Goal: Complete application form

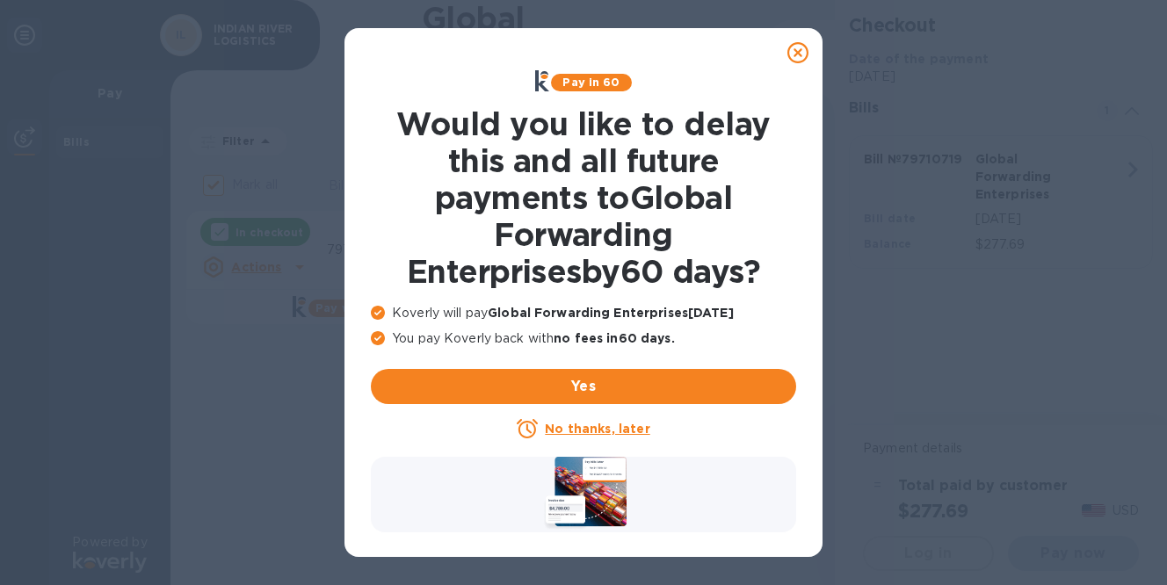
checkbox input "false"
click at [580, 430] on u "No thanks, later" at bounding box center [597, 429] width 105 height 14
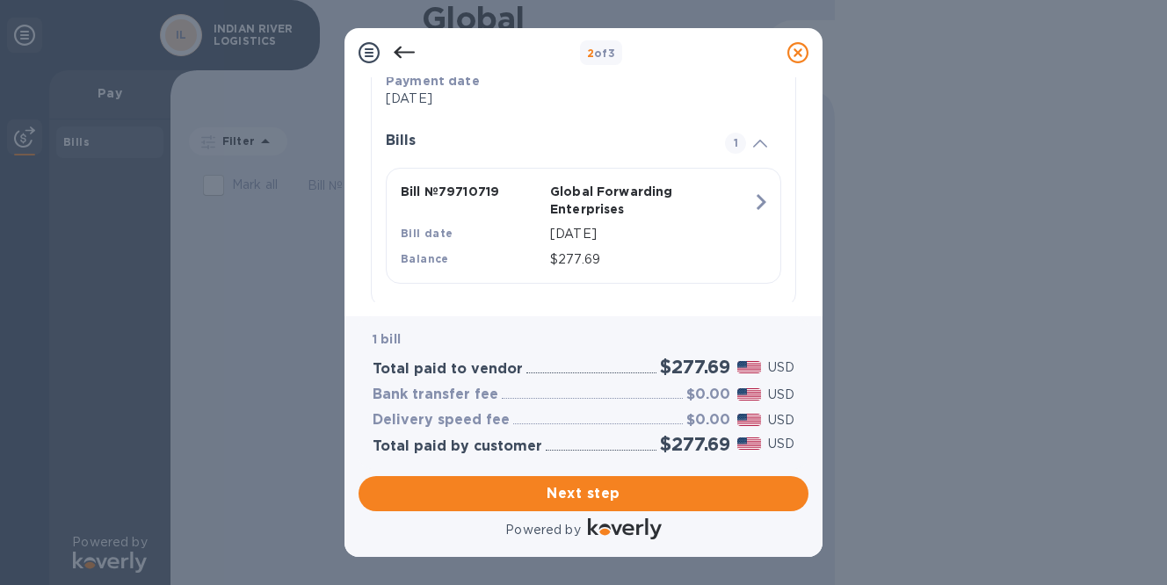
scroll to position [409, 0]
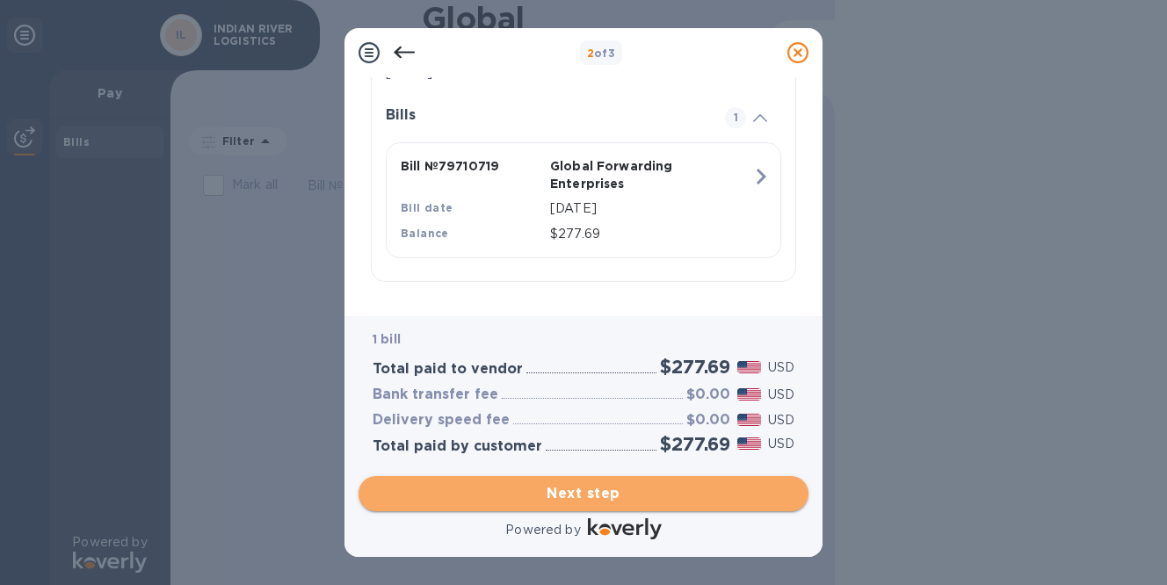
click at [610, 491] on span "Next step" at bounding box center [584, 493] width 422 height 21
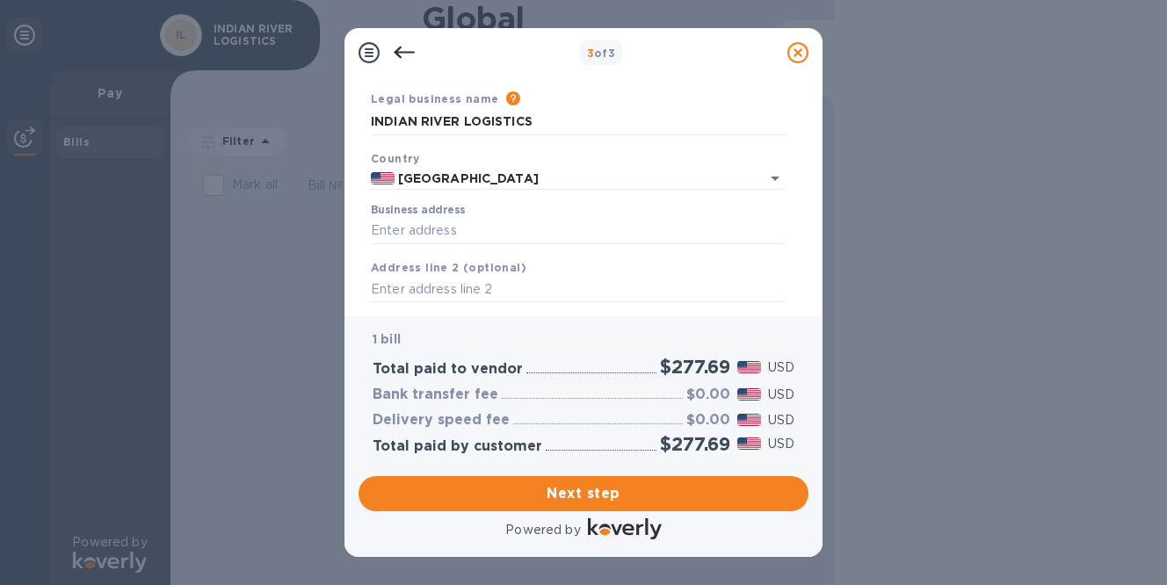
scroll to position [88, 0]
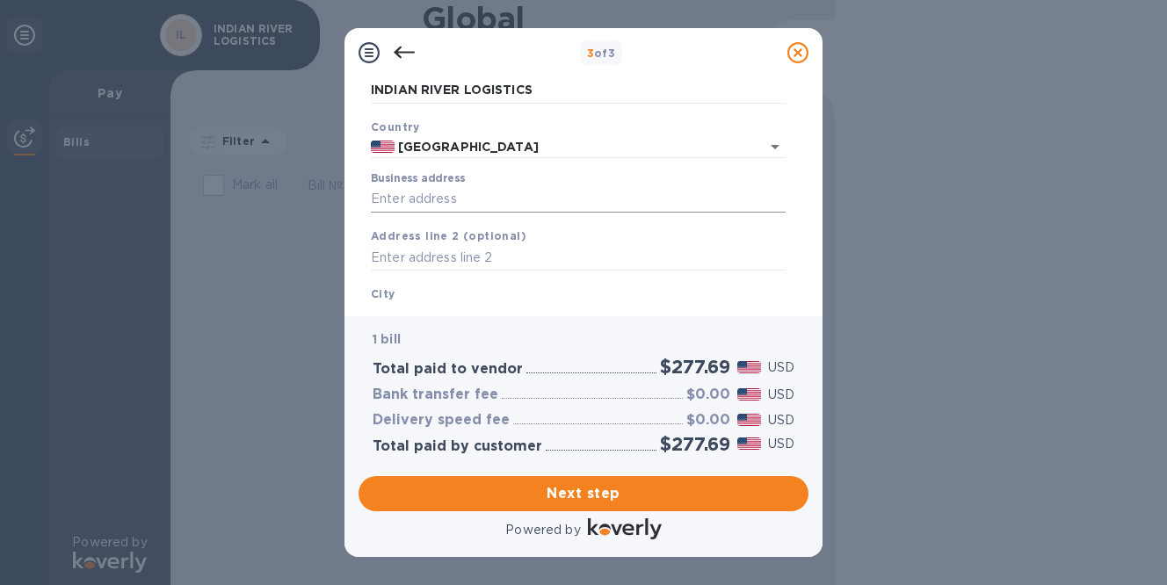
click at [491, 195] on input "Business address" at bounding box center [578, 199] width 415 height 26
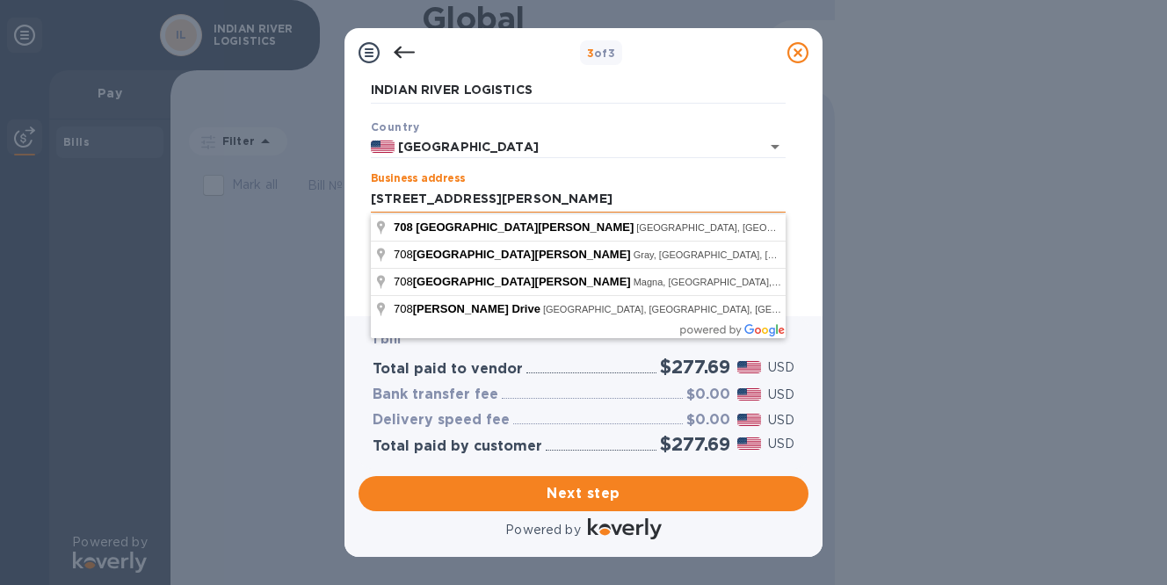
type input "[STREET_ADDRESS][PERSON_NAME]"
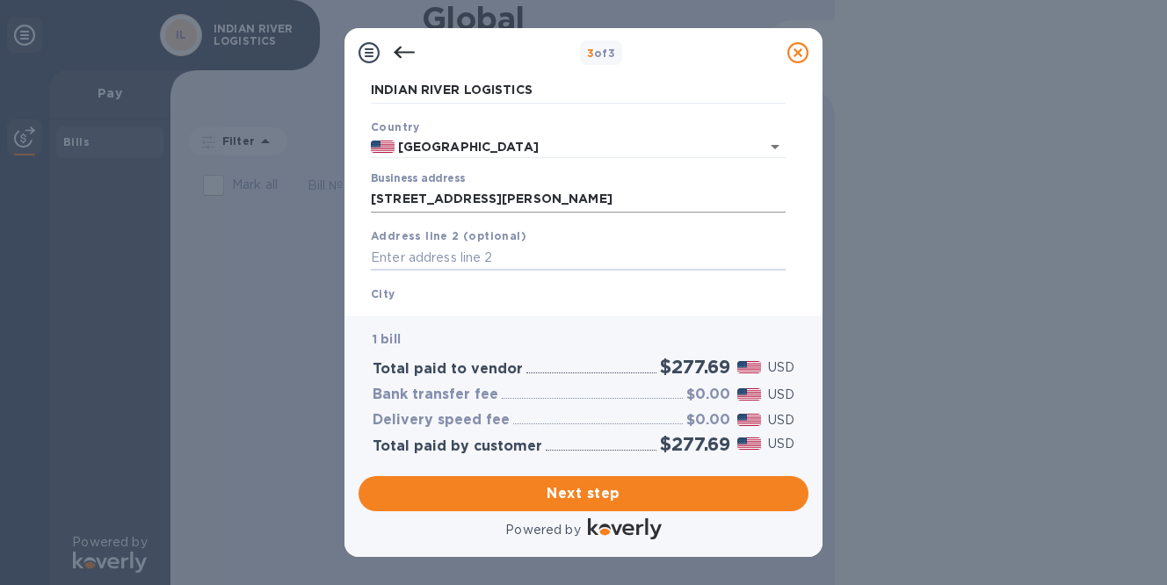
scroll to position [215, 0]
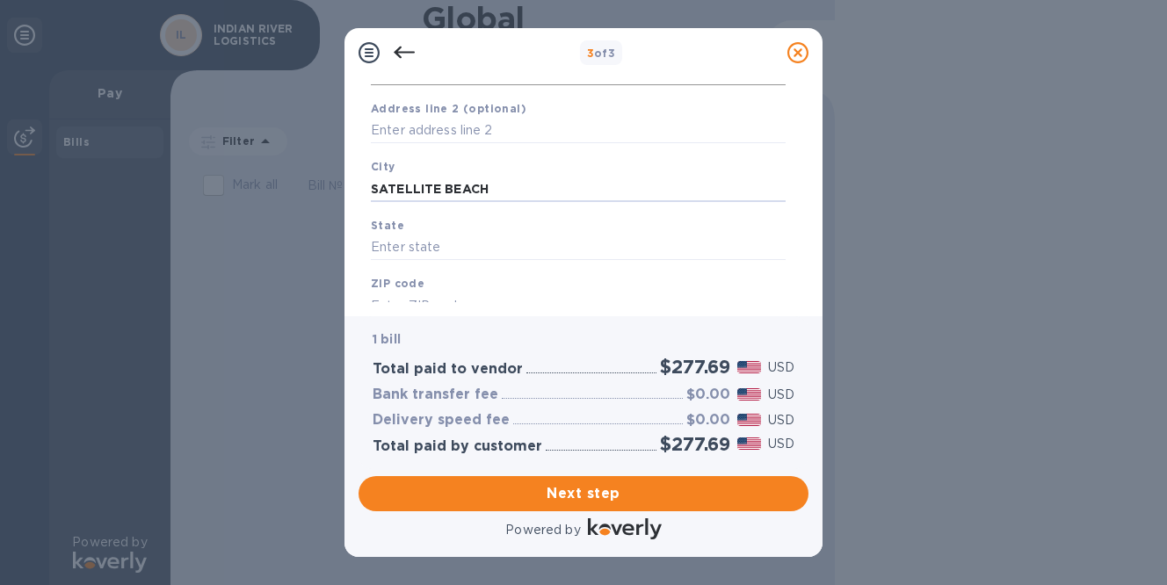
type input "SATELLITE BEACH"
type input "FL"
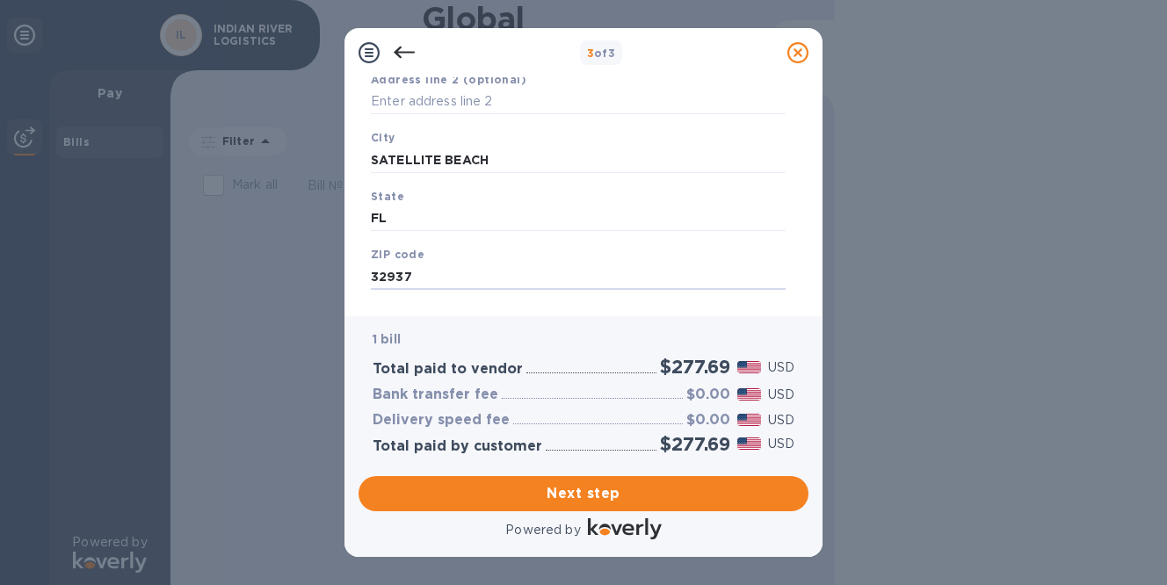
scroll to position [276, 0]
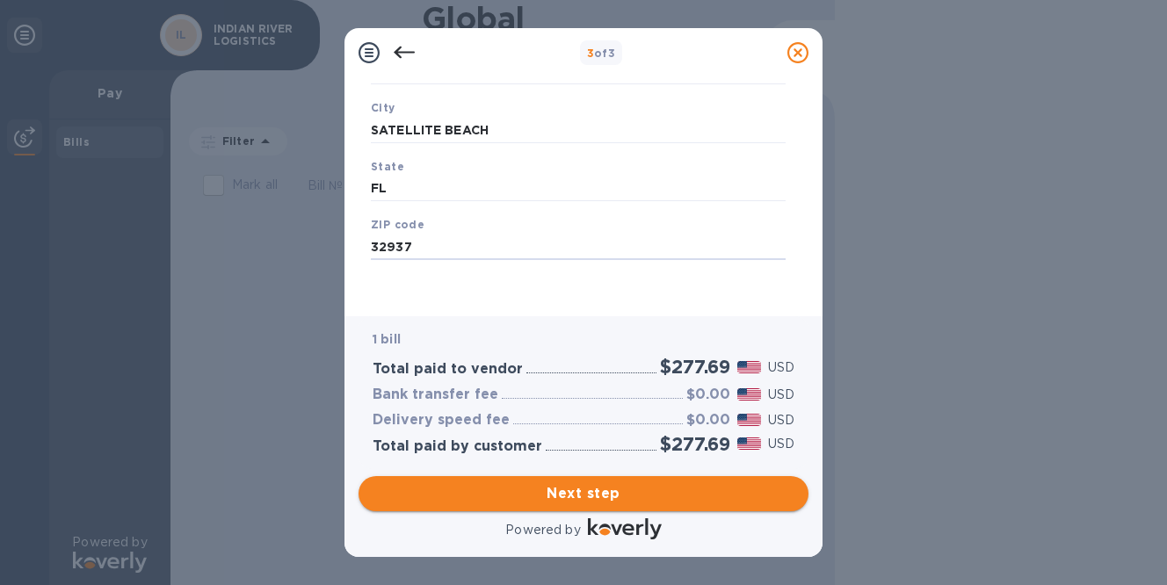
type input "32937"
click at [610, 490] on span "Next step" at bounding box center [584, 493] width 422 height 21
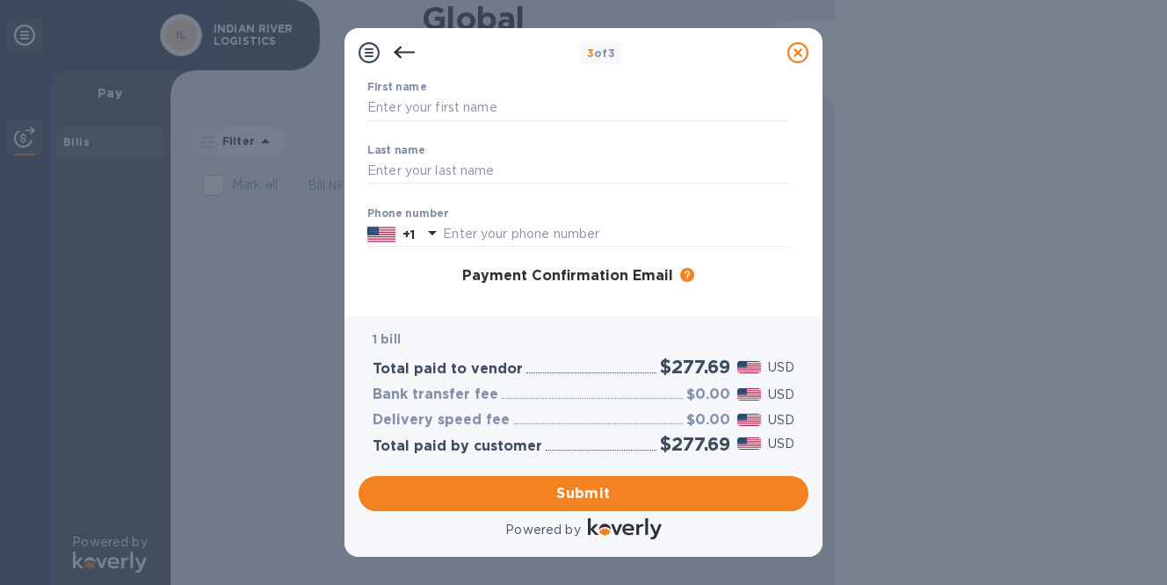
scroll to position [0, 0]
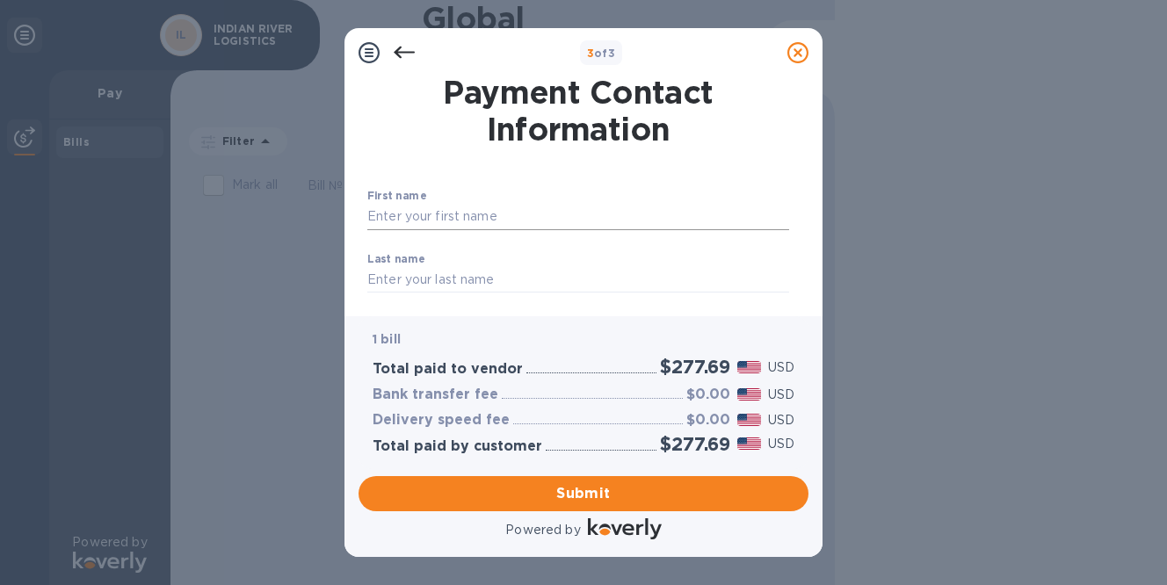
click at [553, 221] on input "text" at bounding box center [578, 217] width 422 height 26
type input "[PERSON_NAME]"
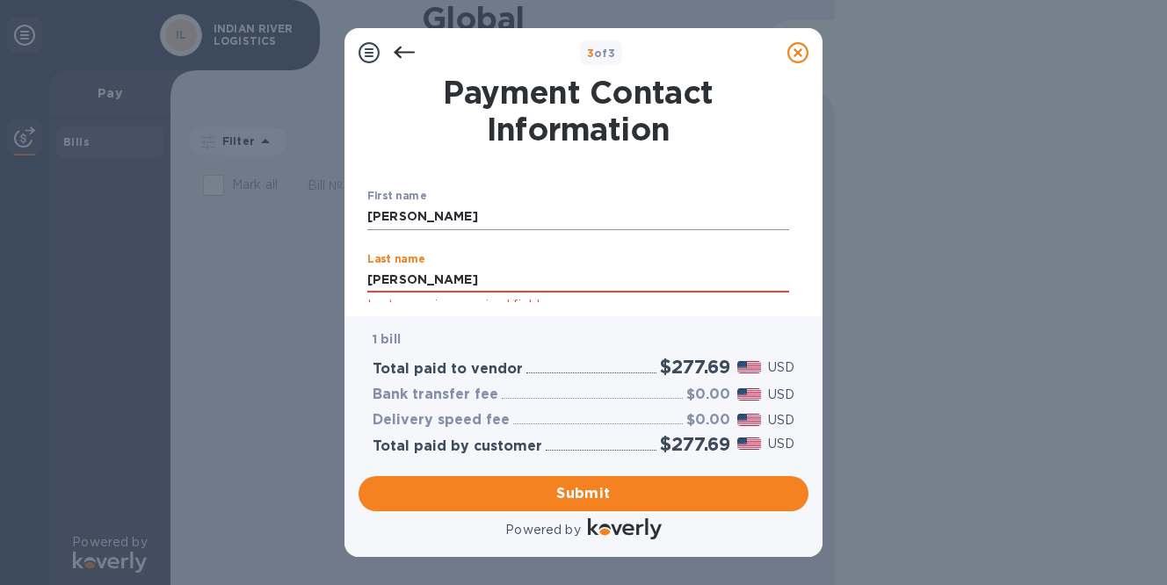
type input "[PERSON_NAME]"
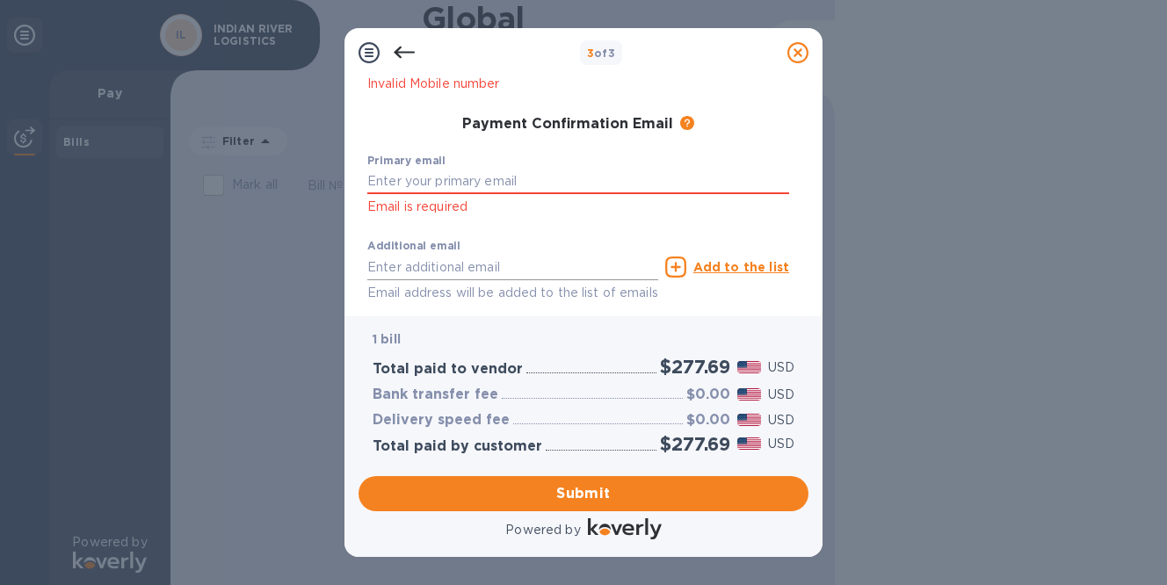
scroll to position [329, 0]
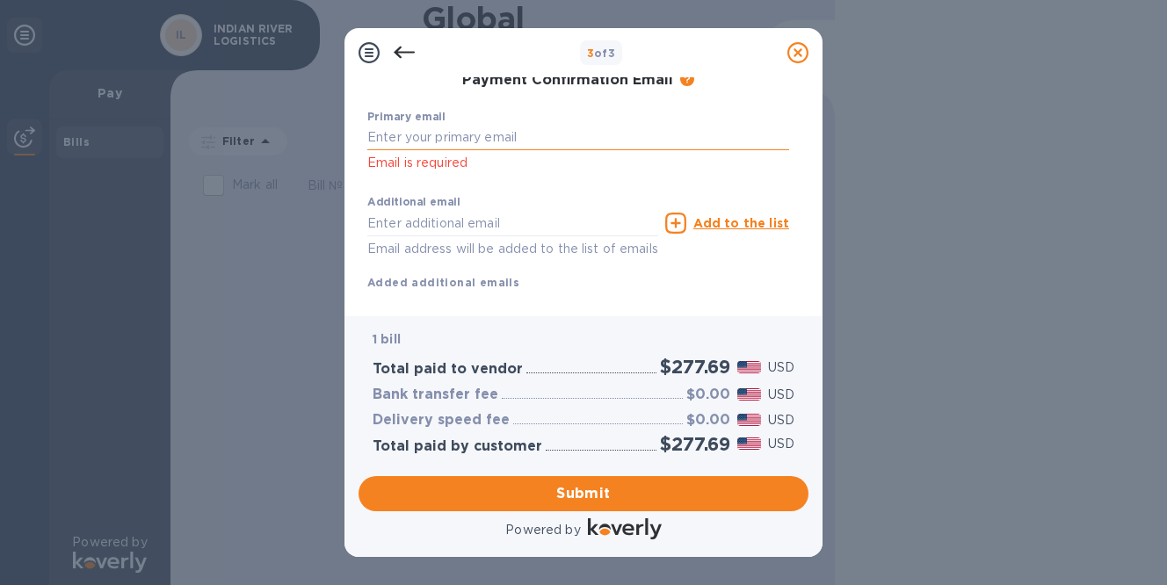
type input "3216004255"
click at [456, 137] on input "text" at bounding box center [578, 138] width 422 height 26
type input "[EMAIL_ADDRESS][DOMAIN_NAME]"
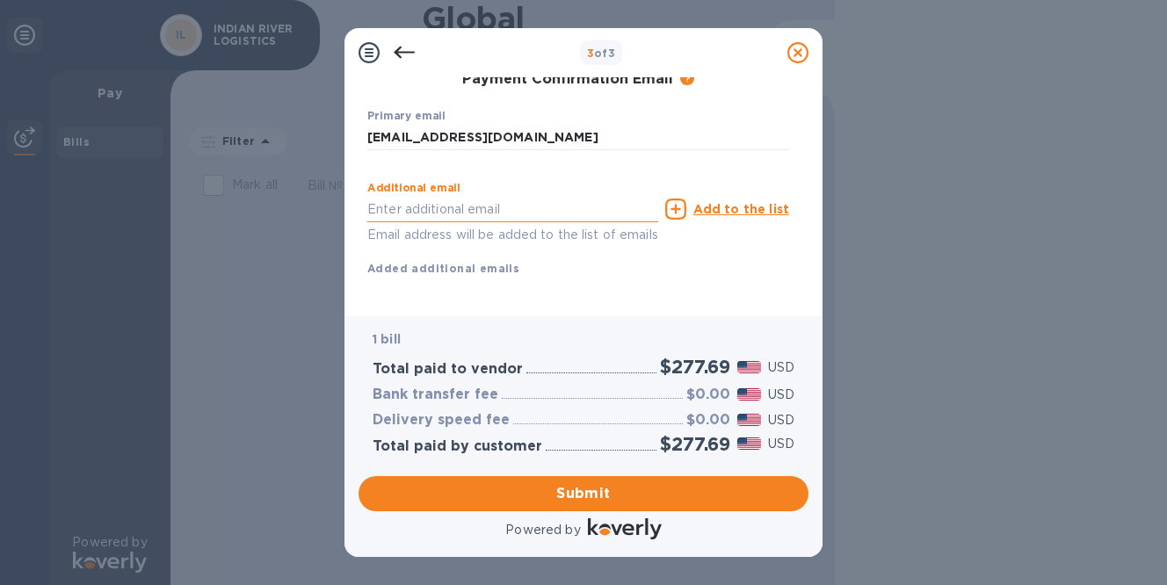
scroll to position [330, 0]
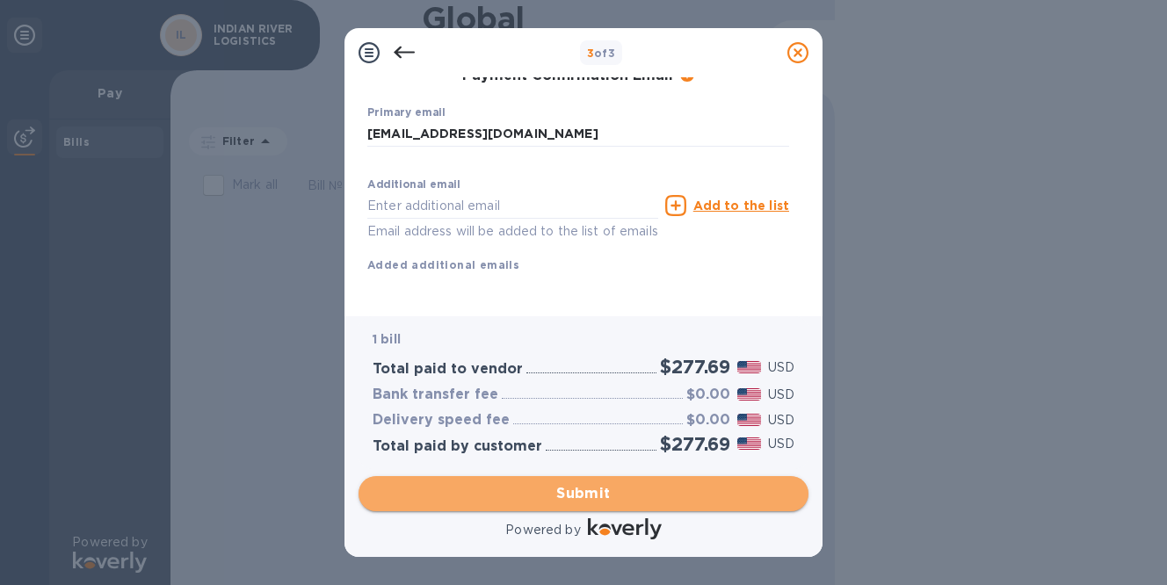
click at [590, 493] on span "Submit" at bounding box center [584, 493] width 422 height 21
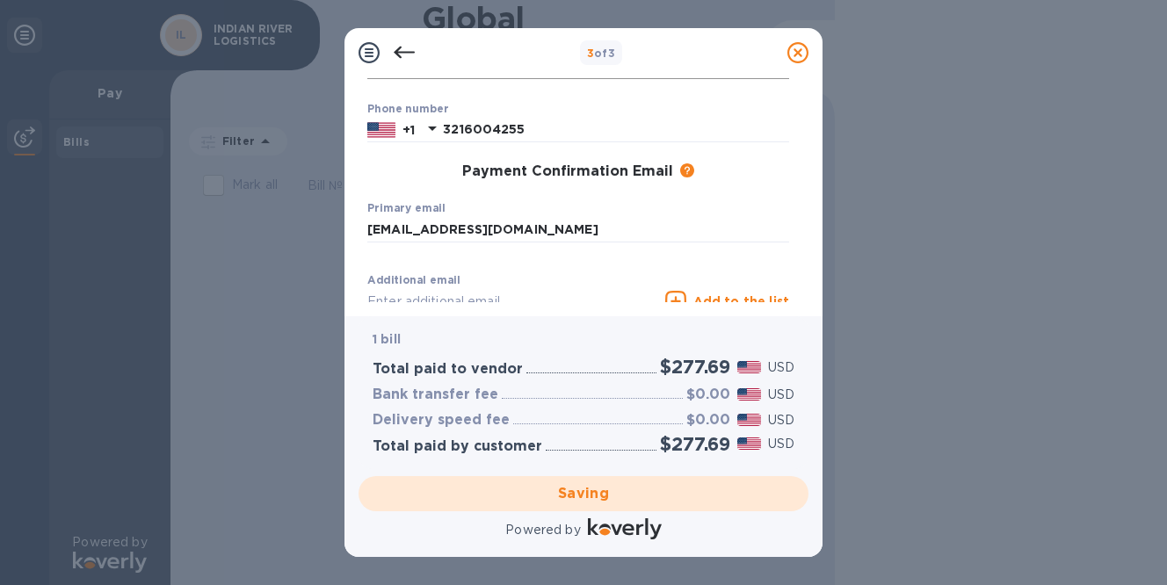
scroll to position [8, 0]
